Goal: Information Seeking & Learning: Learn about a topic

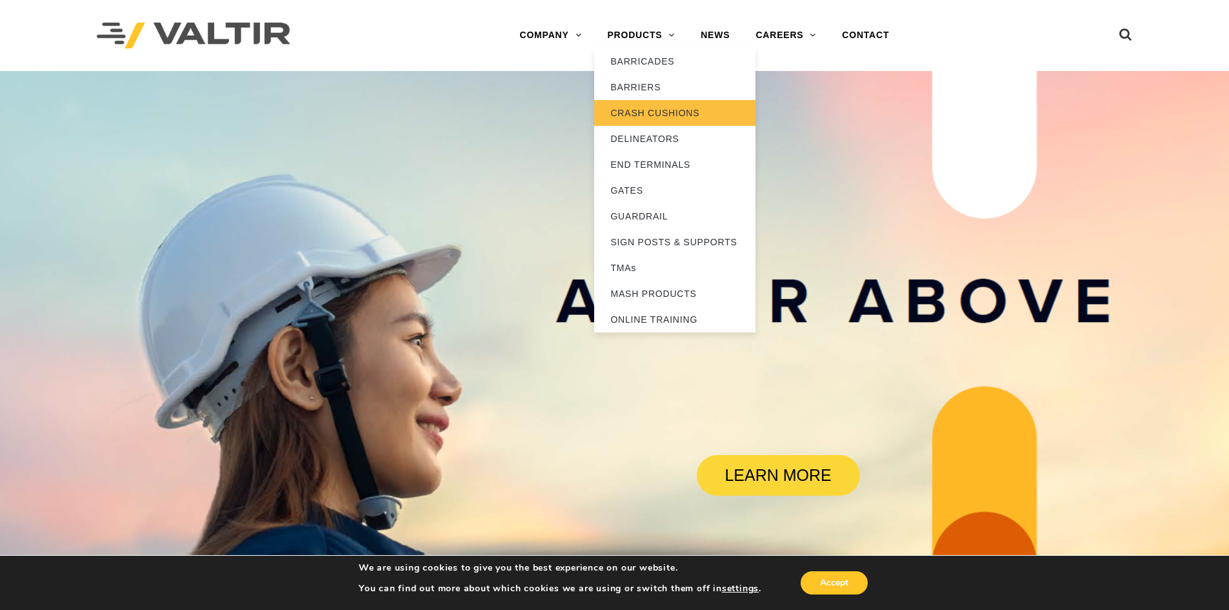
click at [628, 107] on link "CRASH CUSHIONS" at bounding box center [674, 113] width 161 height 26
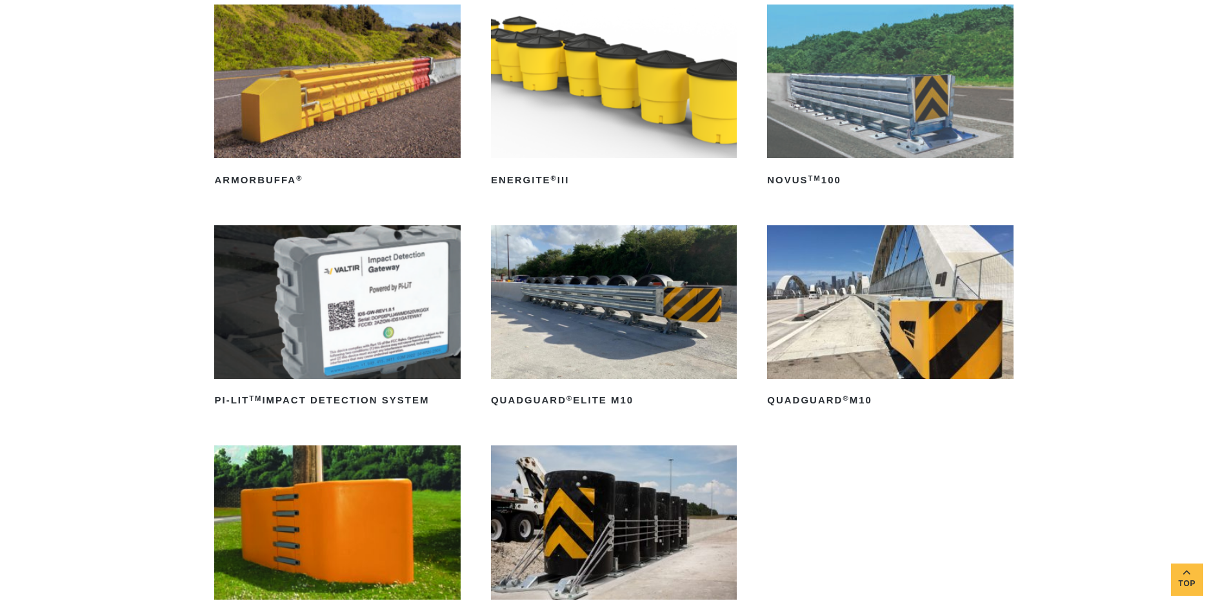
scroll to position [258, 0]
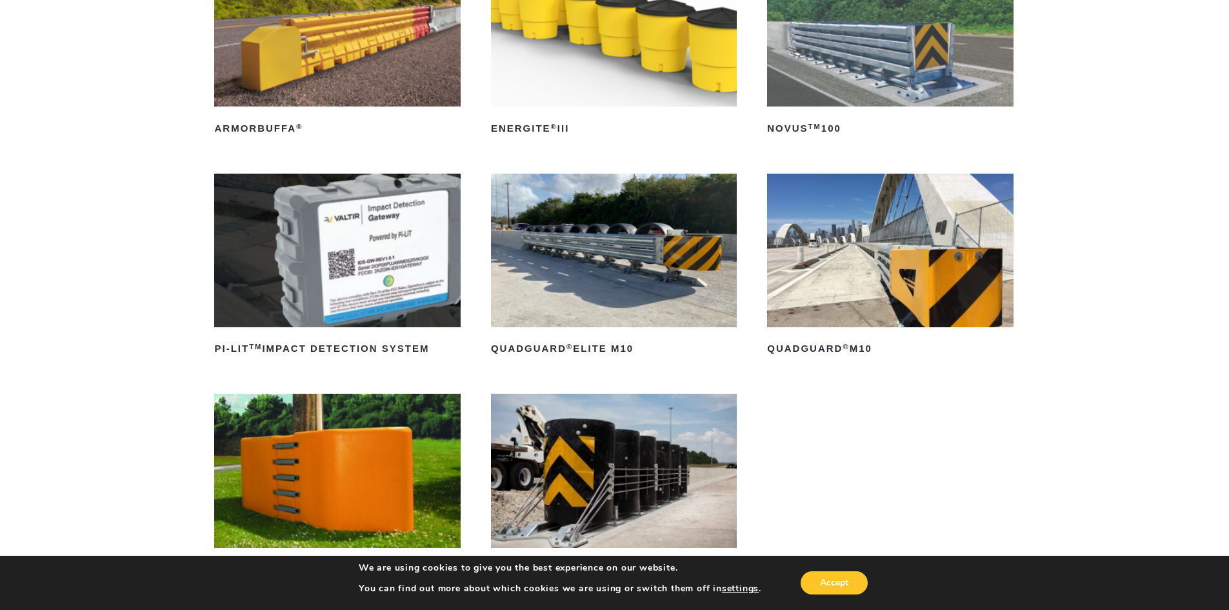
click at [891, 228] on img at bounding box center [890, 251] width 246 height 154
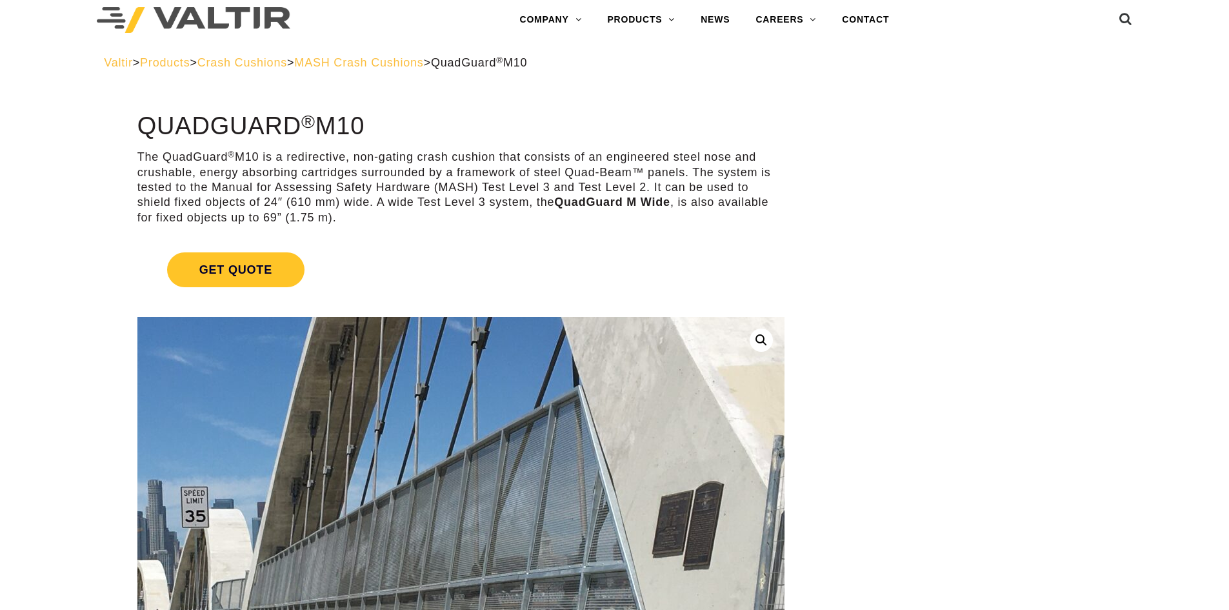
scroll to position [323, 0]
